Goal: Task Accomplishment & Management: Manage account settings

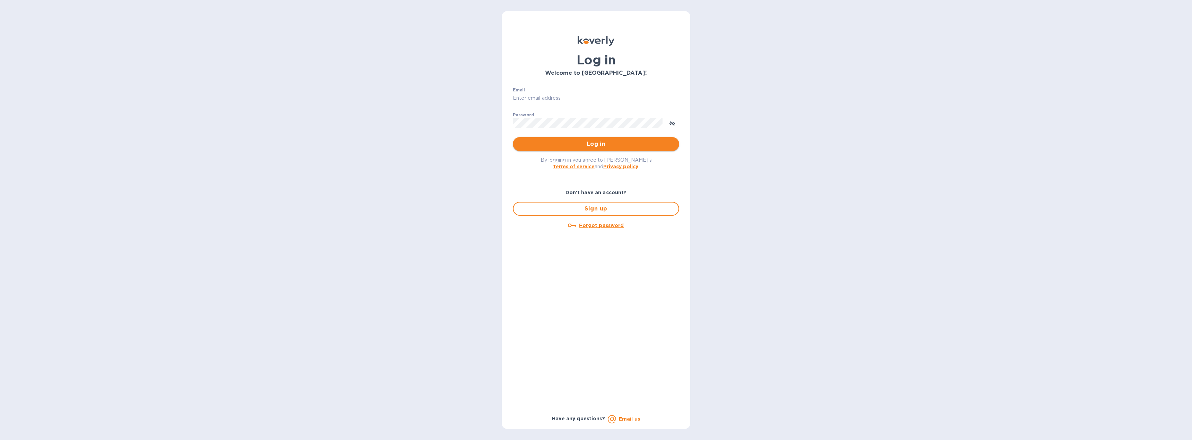
type input "[EMAIL_ADDRESS][DOMAIN_NAME]"
click at [588, 148] on span "Log in" at bounding box center [595, 144] width 155 height 8
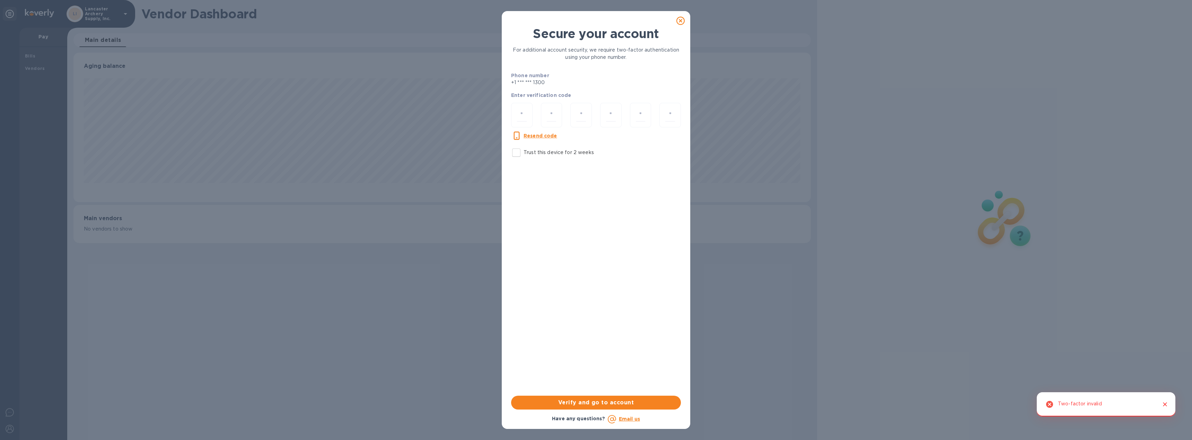
scroll to position [150, 737]
click at [524, 118] on input "number" at bounding box center [522, 115] width 10 height 13
type input "3"
type input "0"
type input "7"
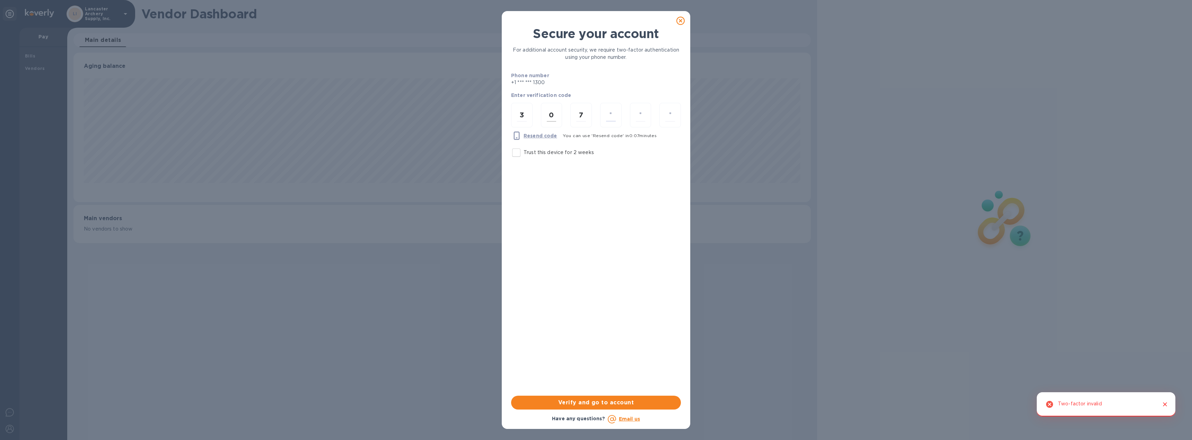
type input "8"
type input "5"
type input "6"
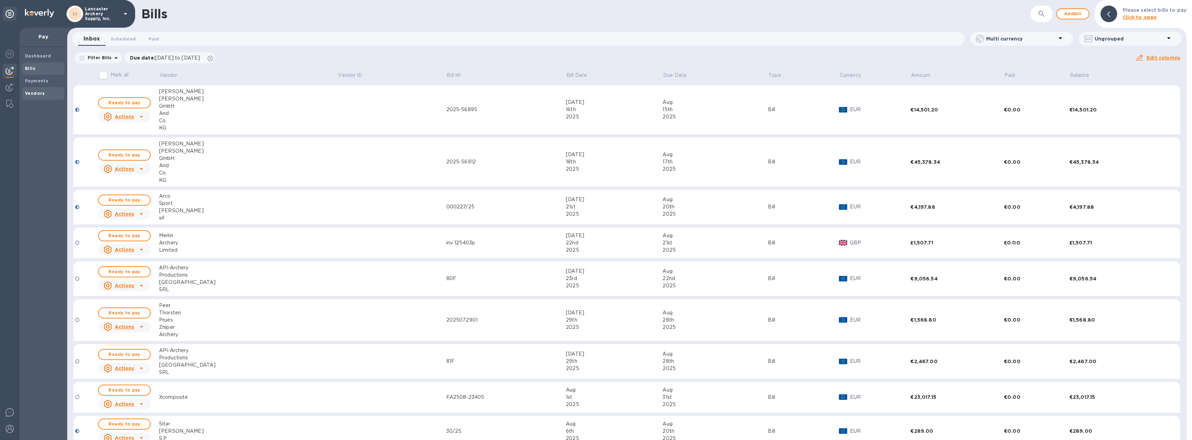
click at [38, 95] on b "Vendors" at bounding box center [35, 93] width 20 height 5
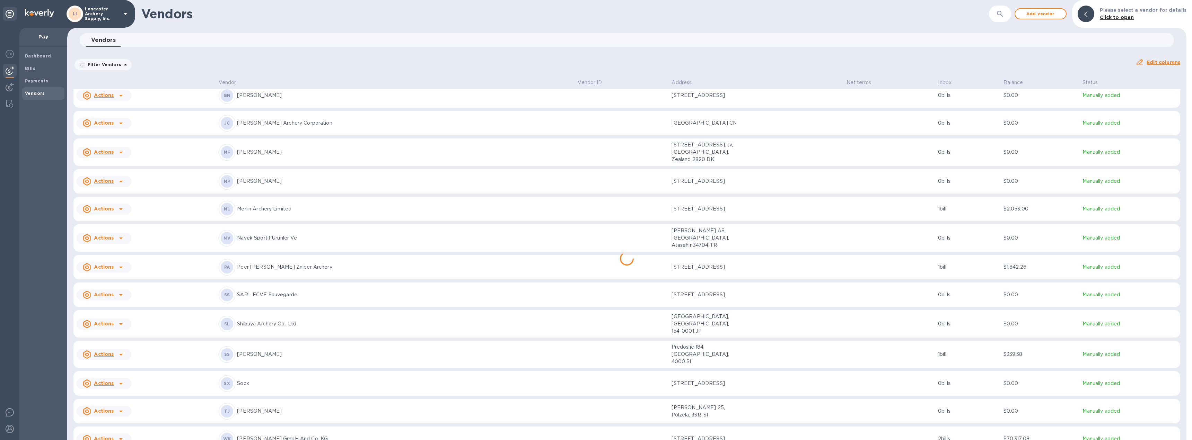
scroll to position [353, 0]
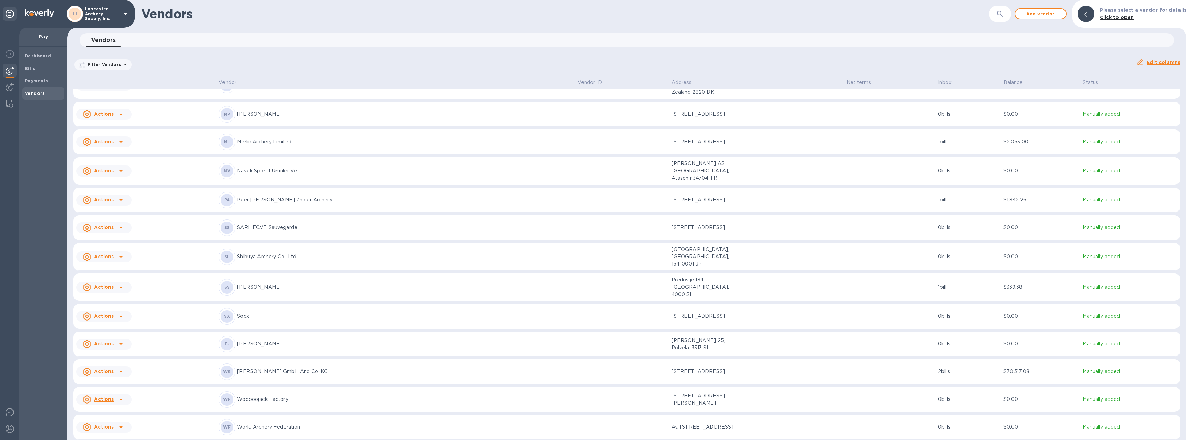
click at [393, 368] on p "[PERSON_NAME] GmbH And Co. KG" at bounding box center [404, 371] width 335 height 7
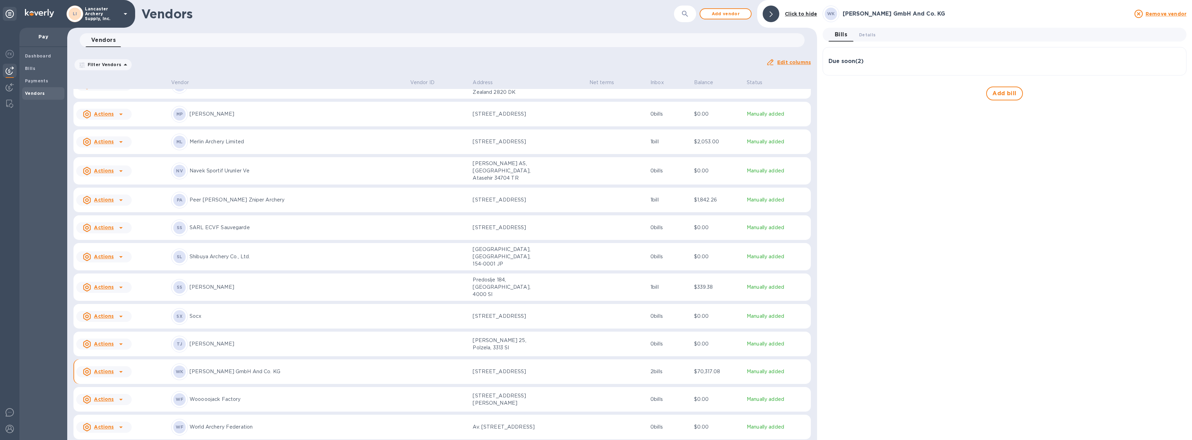
click at [921, 62] on div "Due soon ( 2 )" at bounding box center [1005, 61] width 352 height 7
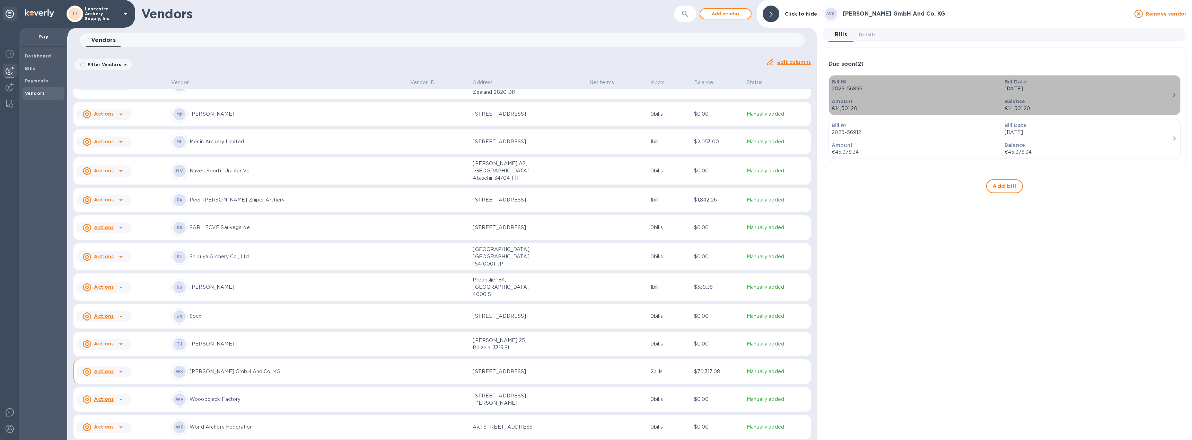
click at [897, 97] on div "Amount €14,501.20" at bounding box center [915, 105] width 173 height 20
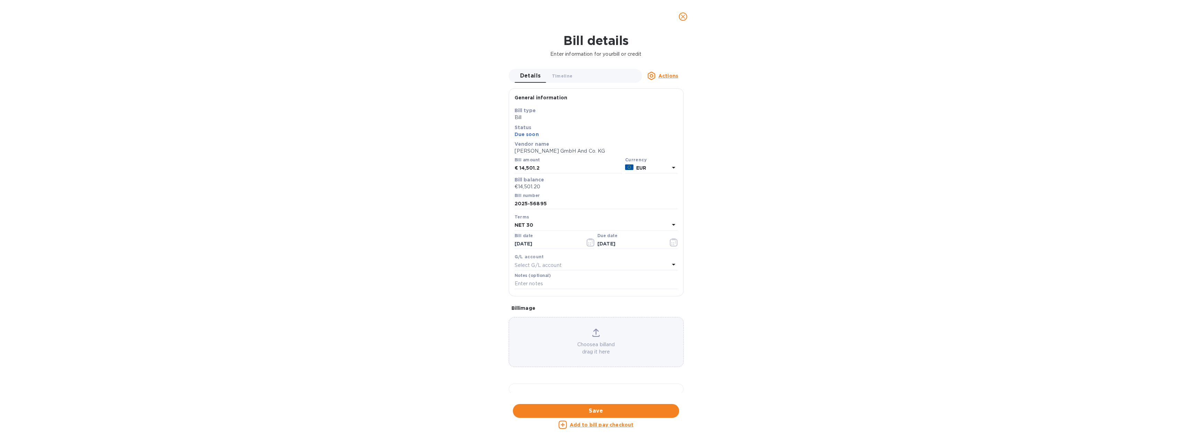
click at [670, 77] on u "Actions" at bounding box center [668, 76] width 20 height 6
click at [669, 119] on b "Delete" at bounding box center [670, 119] width 17 height 6
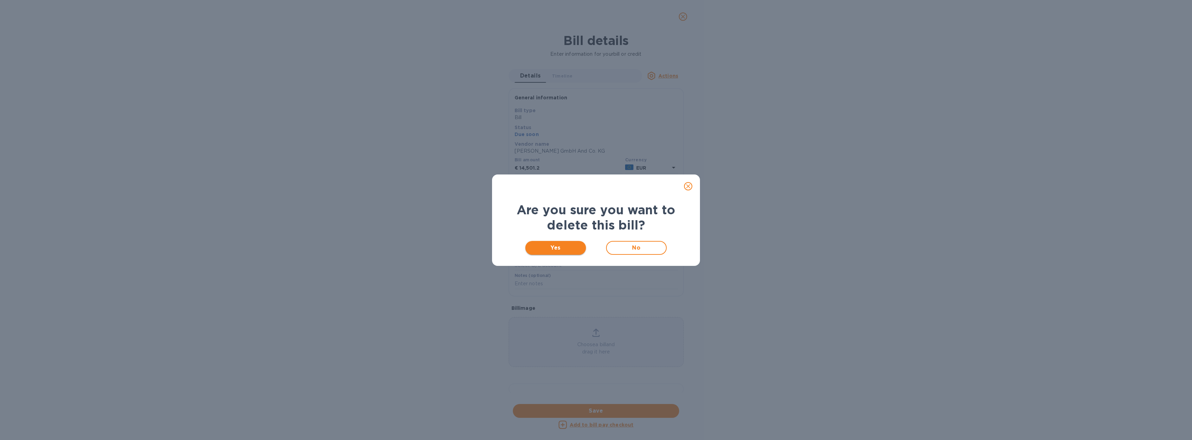
click at [560, 248] on span "Yes" at bounding box center [556, 248] width 50 height 8
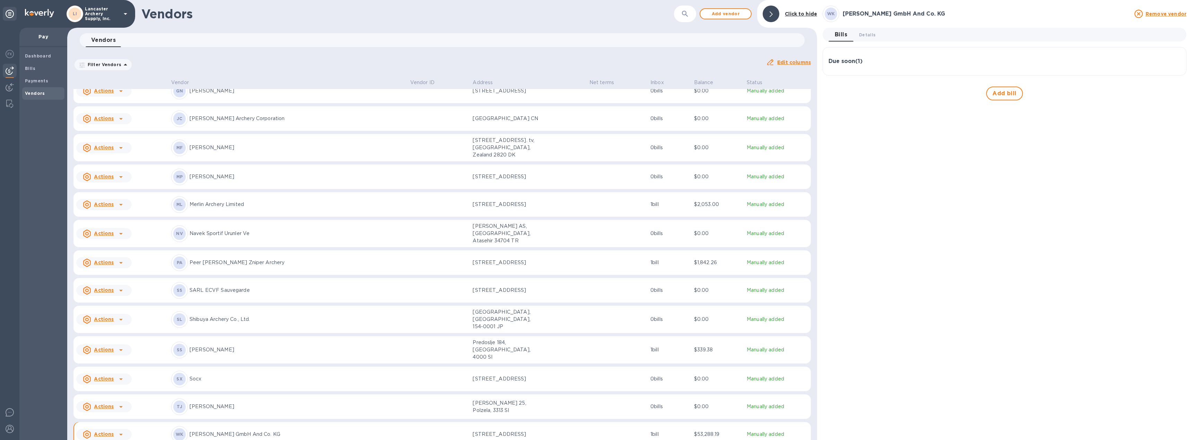
scroll to position [353, 0]
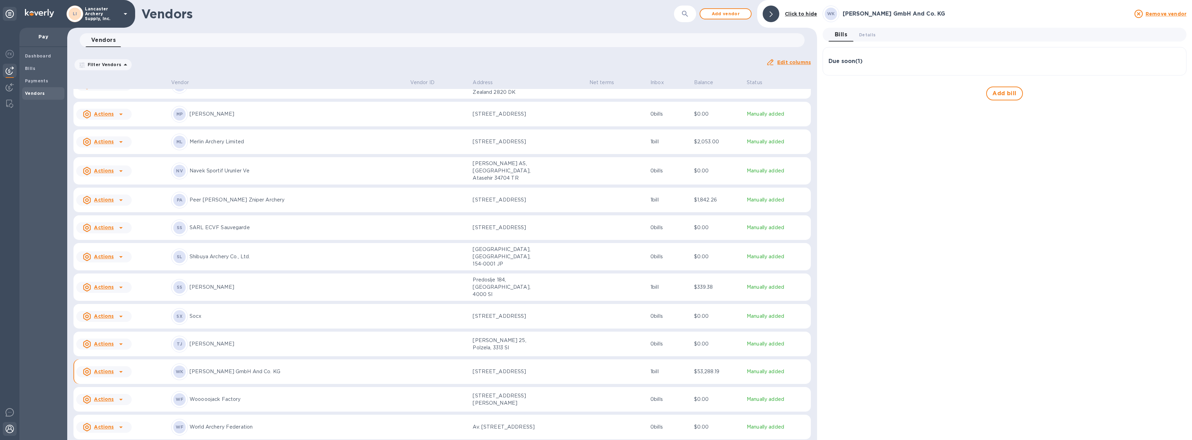
click at [10, 430] on img at bounding box center [10, 429] width 8 height 8
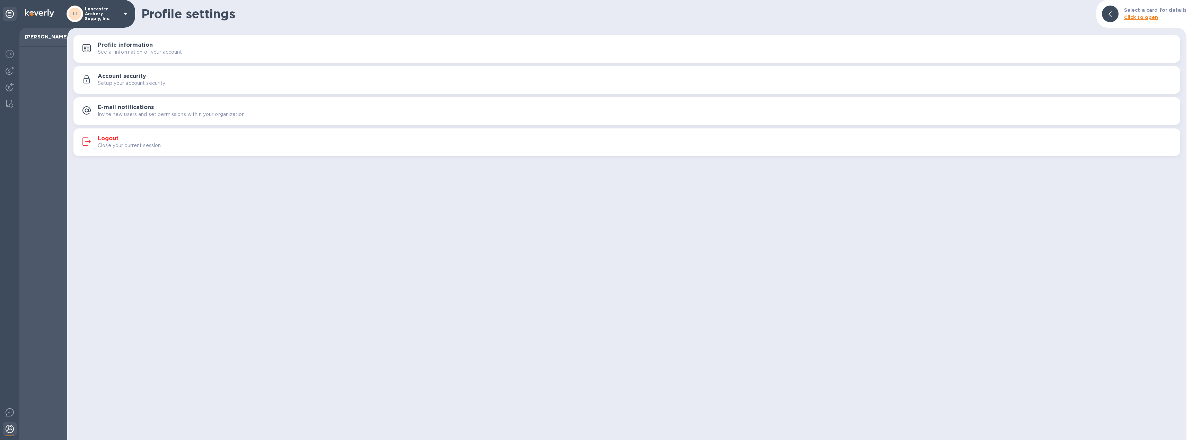
click at [115, 140] on h3 "Logout" at bounding box center [108, 139] width 21 height 7
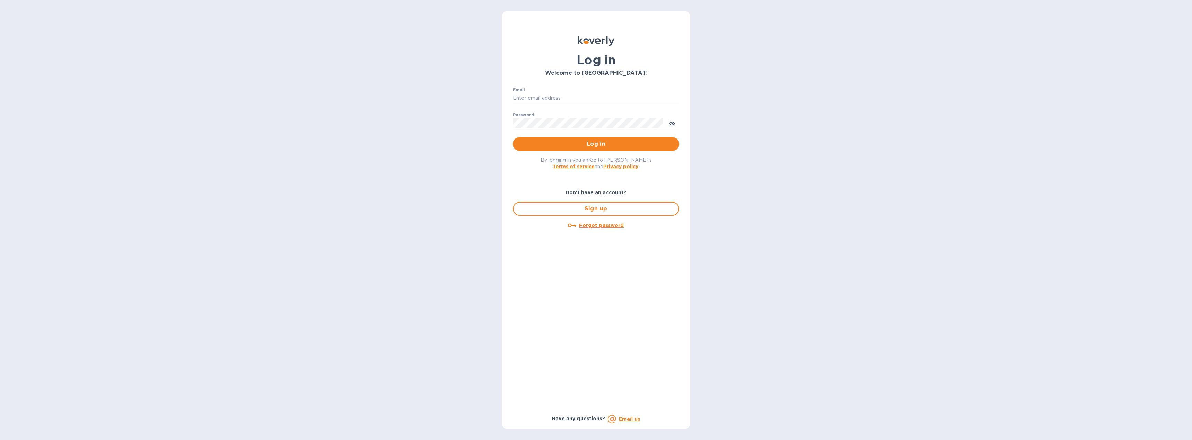
type input "[EMAIL_ADDRESS][DOMAIN_NAME]"
